Goal: Find specific page/section: Find specific page/section

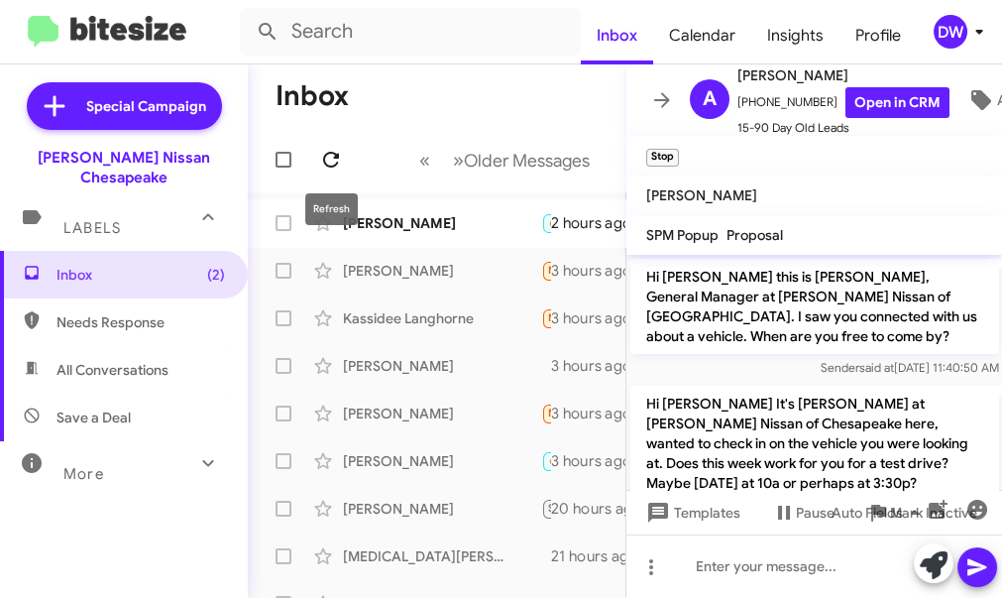
click at [337, 154] on icon at bounding box center [331, 160] width 16 height 16
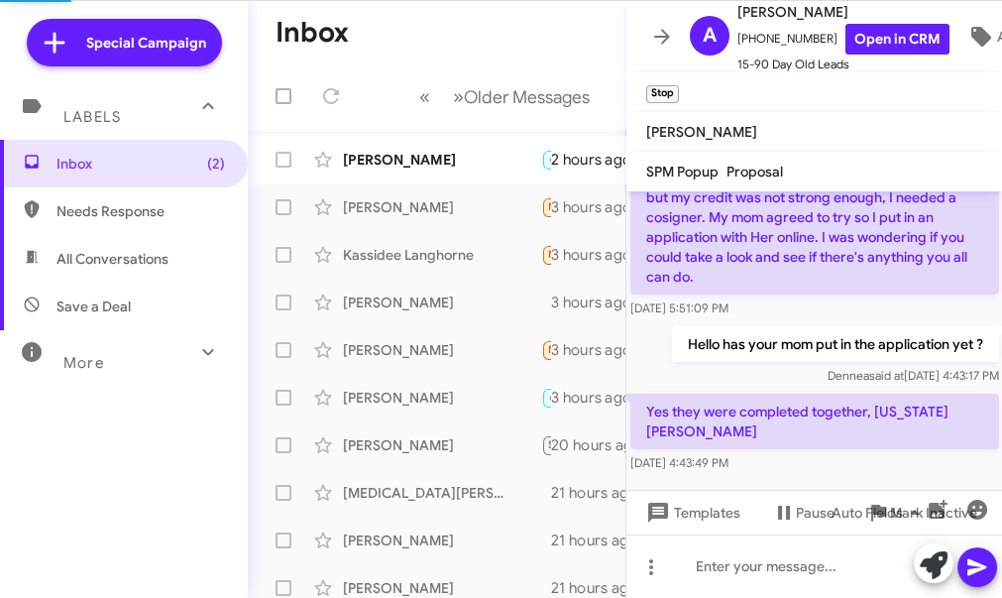
scroll to position [342, 0]
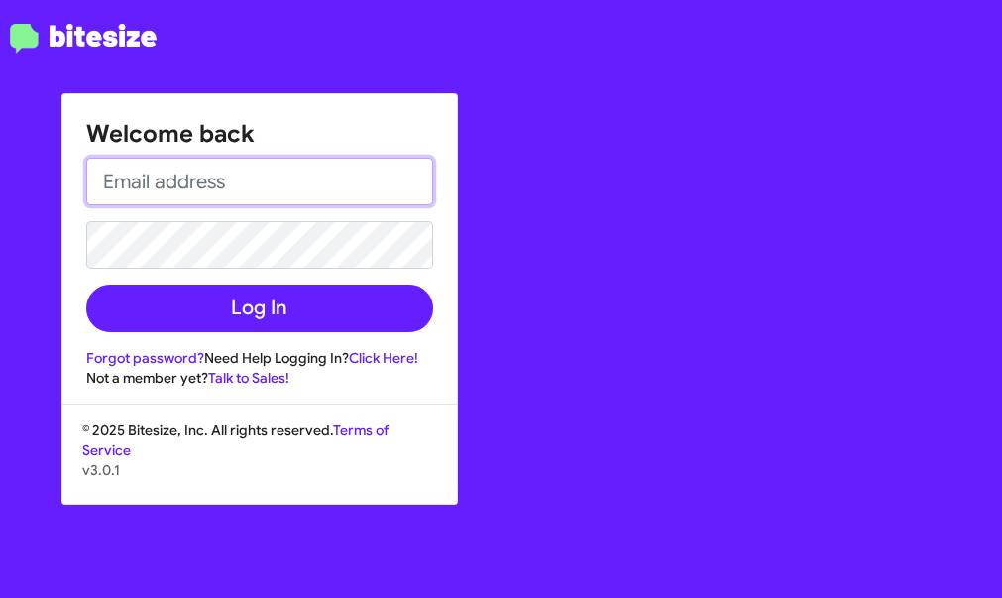
click at [209, 176] on input "email" at bounding box center [259, 182] width 347 height 48
type input "[EMAIL_ADDRESS][PERSON_NAME][DOMAIN_NAME]"
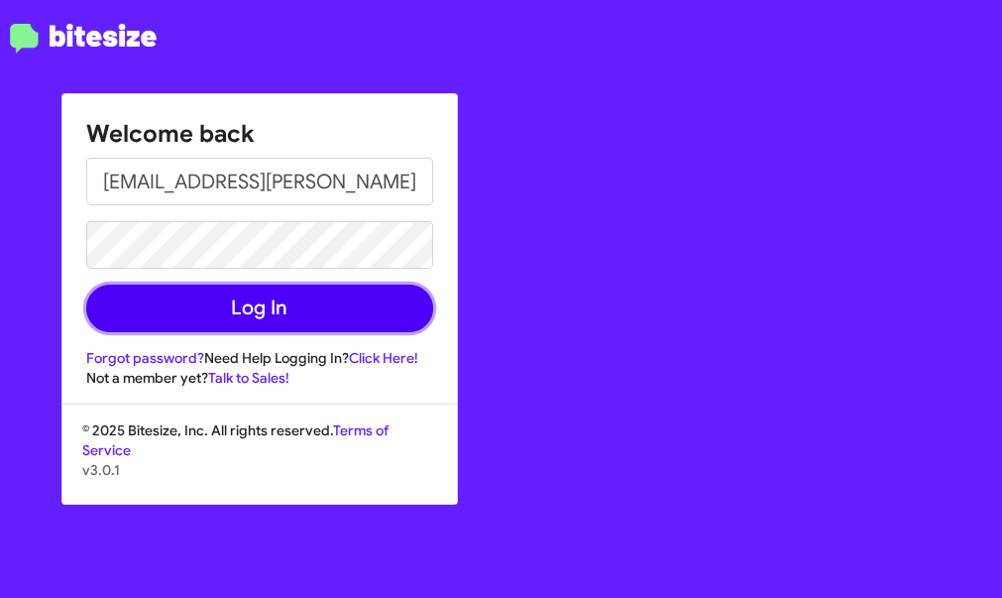
click at [274, 316] on button "Log In" at bounding box center [259, 308] width 347 height 48
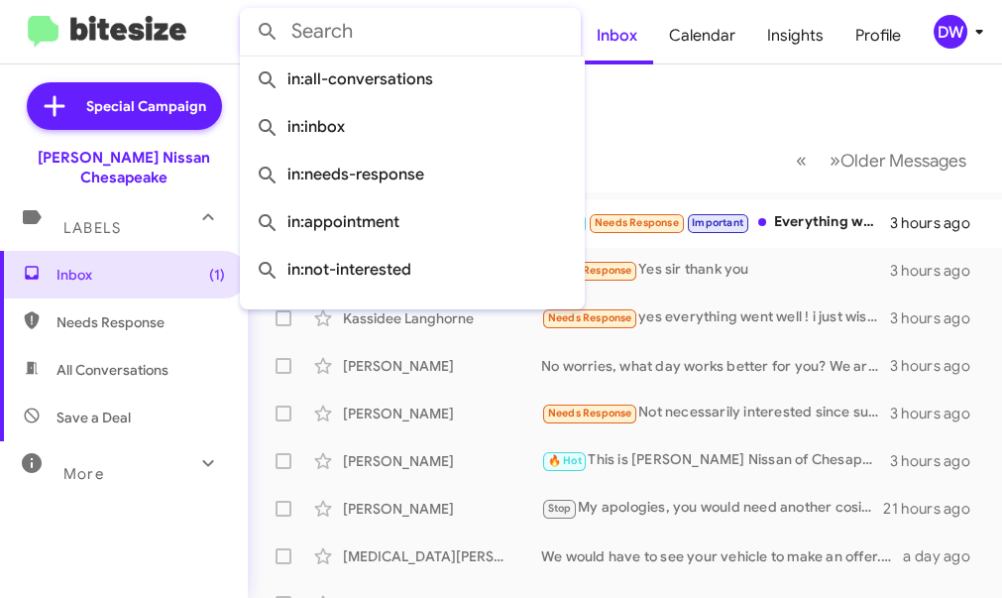
click at [397, 21] on input "text" at bounding box center [410, 32] width 341 height 48
type input "s"
paste input "[PERSON_NAME]"
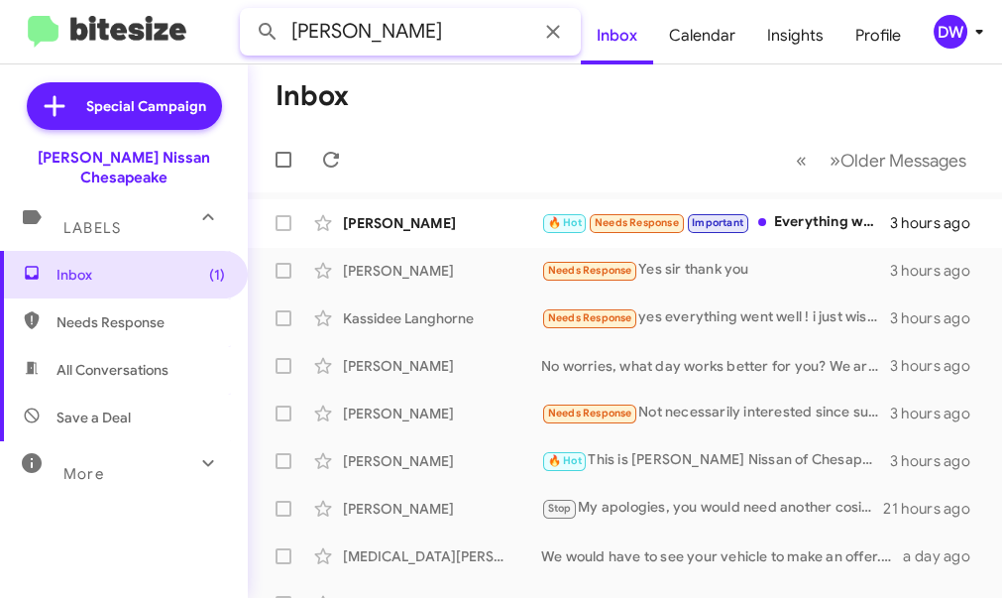
type input "[PERSON_NAME]"
click at [248, 12] on button at bounding box center [268, 32] width 40 height 40
